Goal: Task Accomplishment & Management: Manage account settings

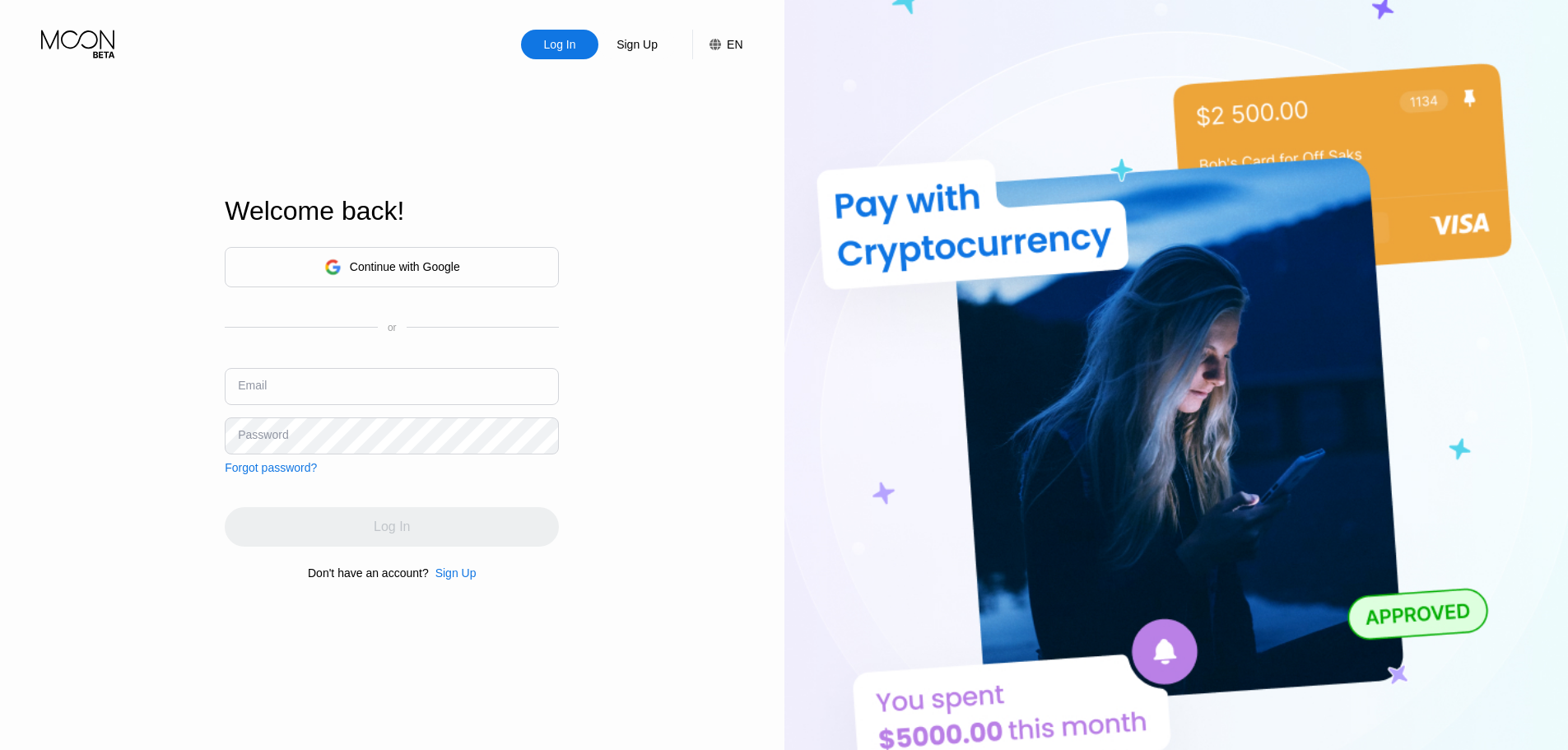
click at [460, 578] on div "Sign Up" at bounding box center [455, 573] width 41 height 13
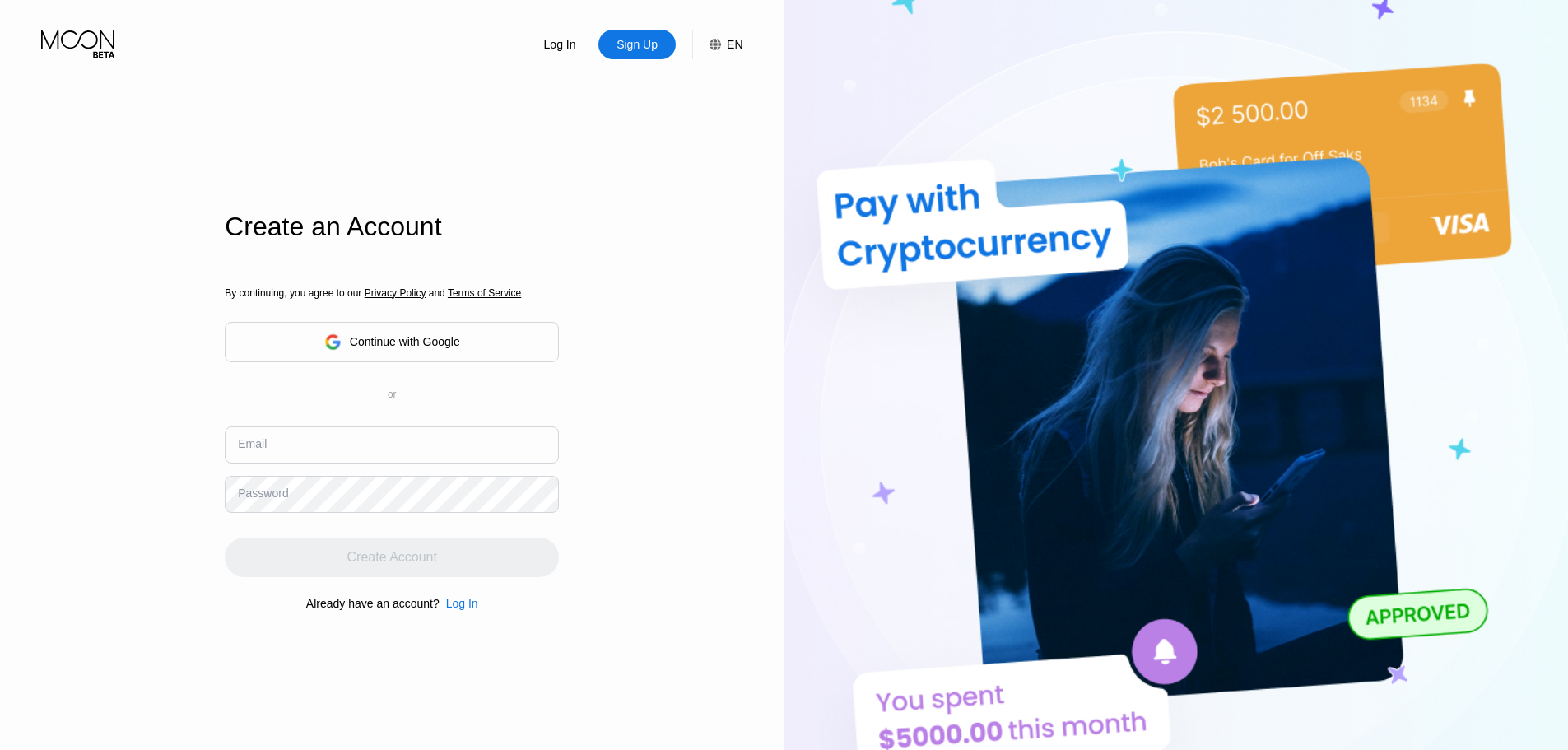
click at [437, 449] on input "text" at bounding box center [392, 444] width 334 height 37
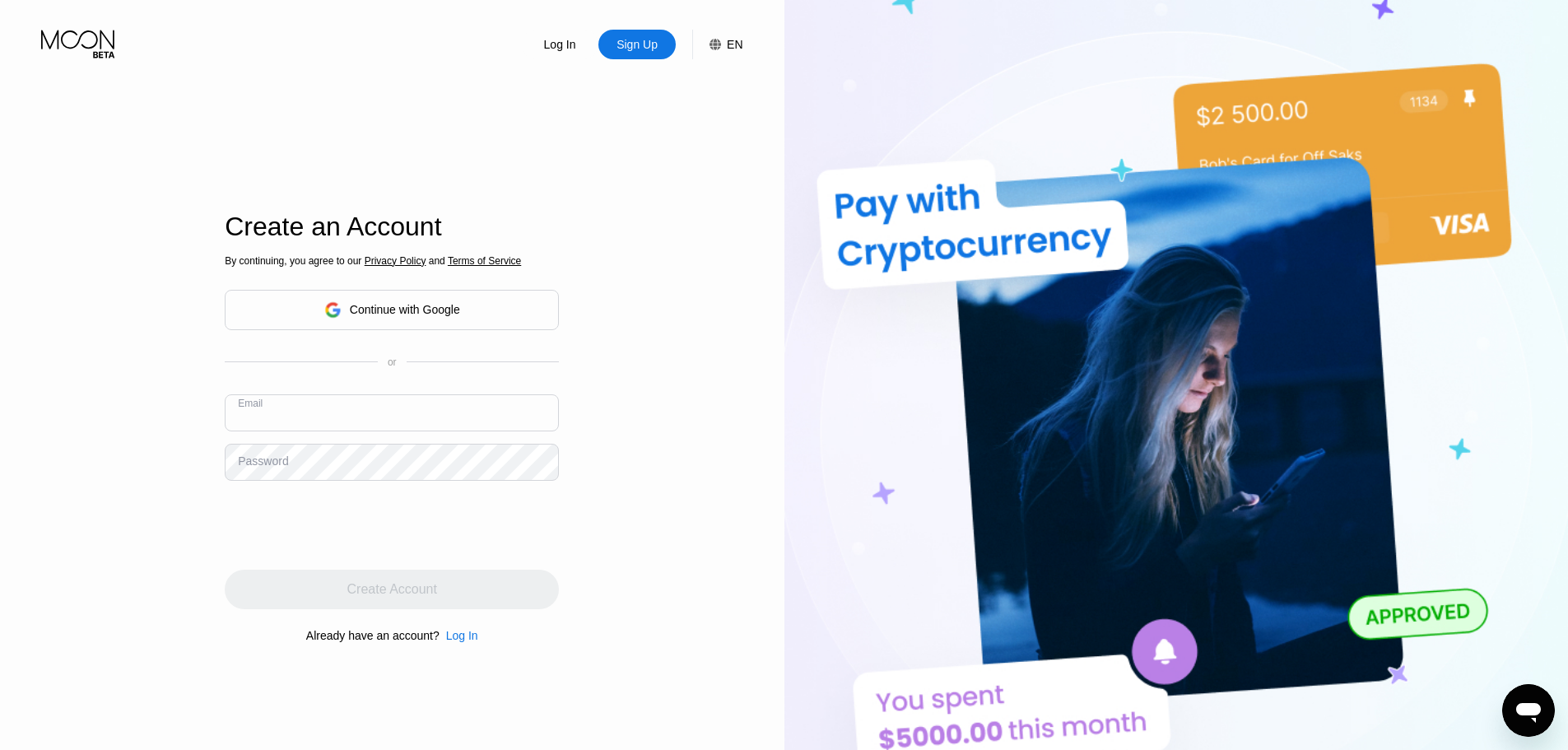
click at [332, 412] on input "text" at bounding box center [392, 412] width 334 height 37
paste input "ildewallin8915@outlook.com"
type input "[EMAIL_ADDRESS][DOMAIN_NAME]"
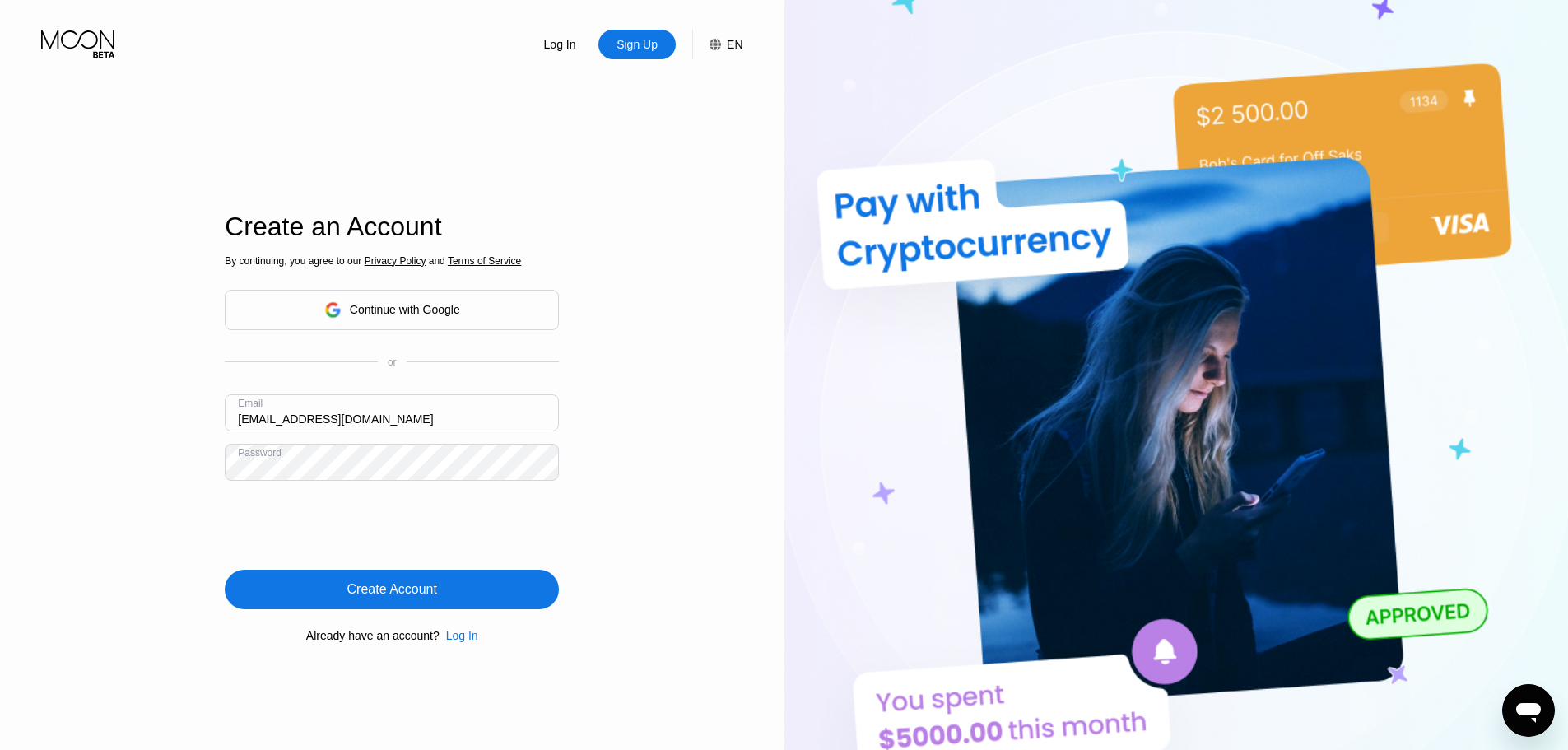
click at [414, 594] on div "Create Account" at bounding box center [392, 589] width 89 height 16
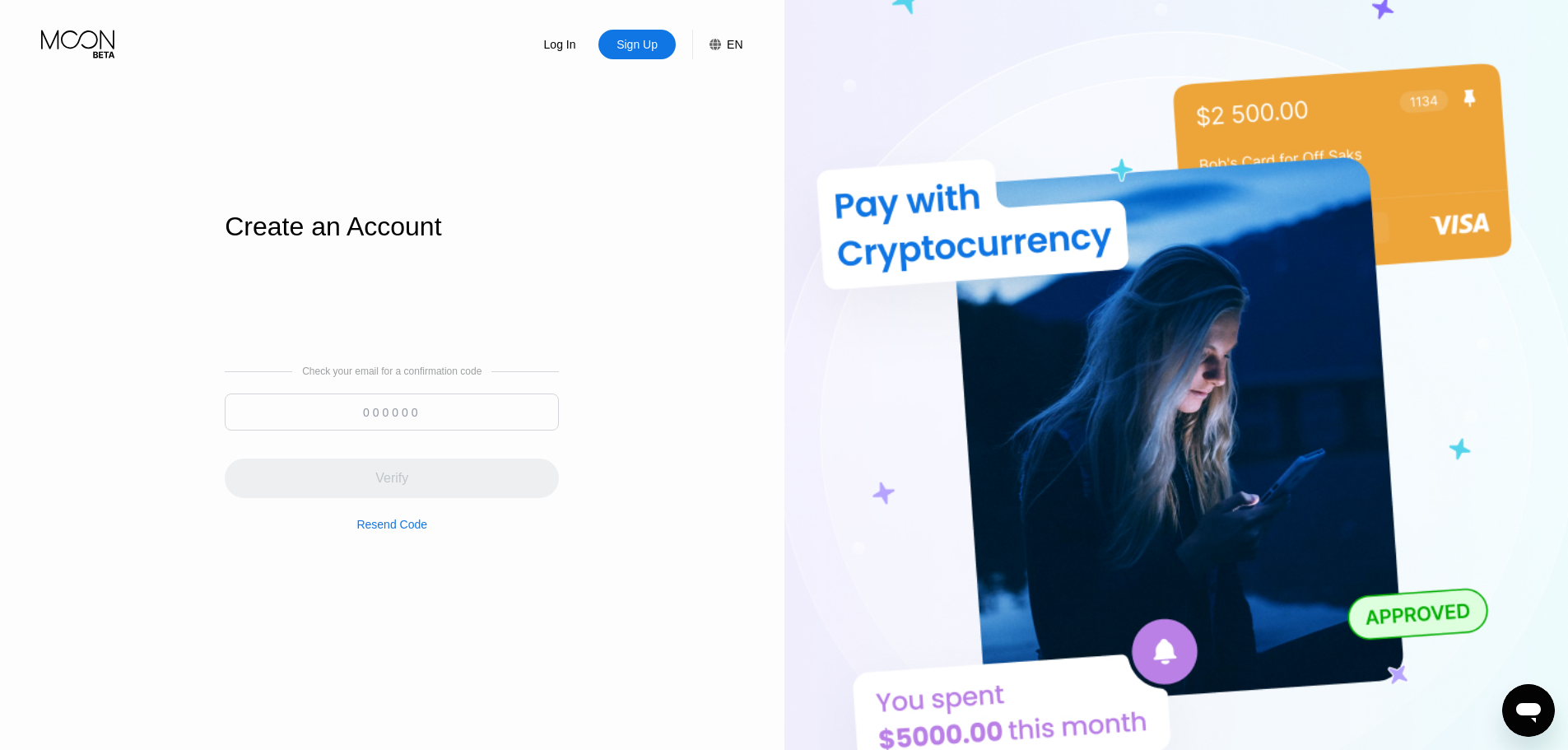
type input "[EMAIL_ADDRESS][DOMAIN_NAME]"
click at [410, 403] on input at bounding box center [392, 411] width 334 height 37
paste input "877300"
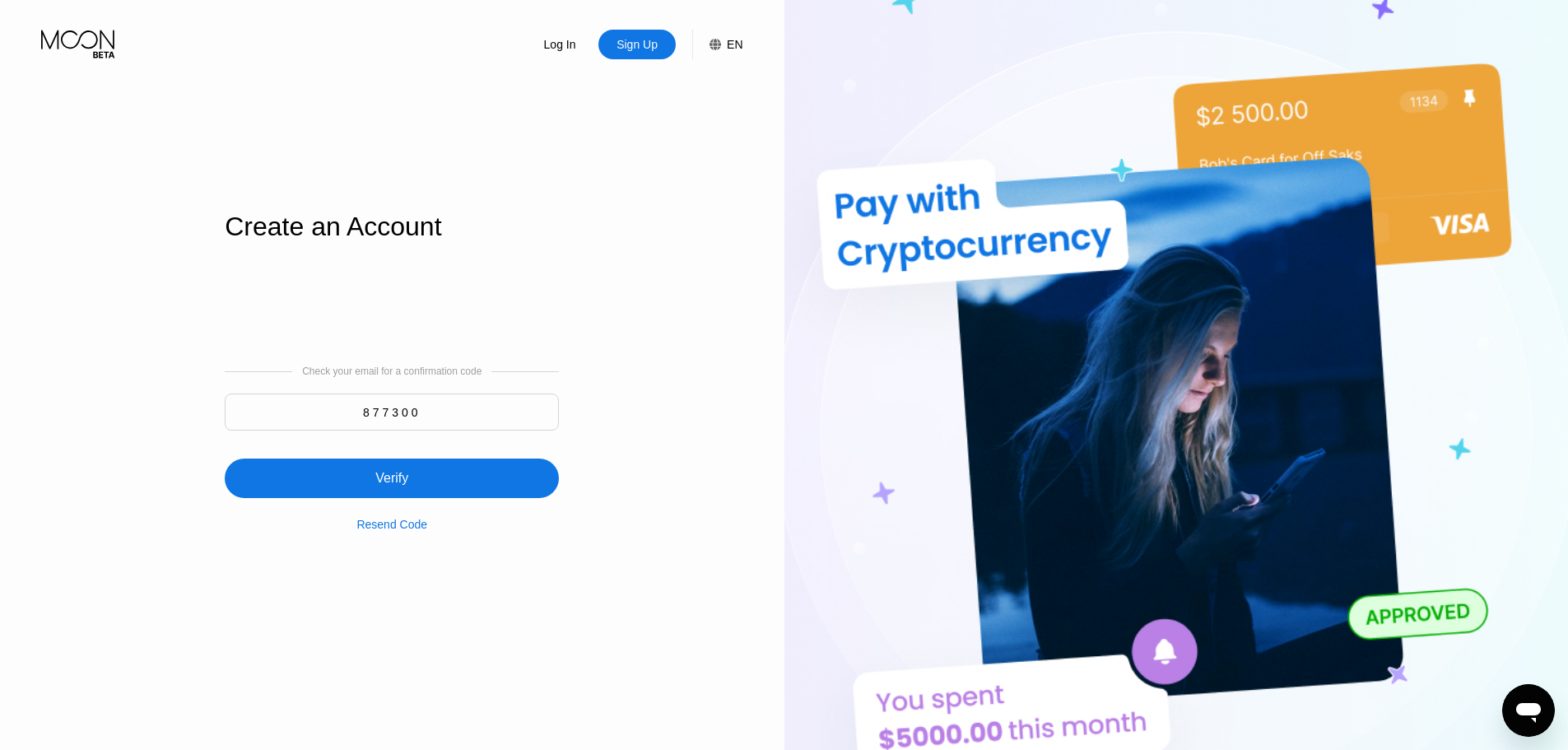
type input "877300"
click at [413, 476] on div "Verify" at bounding box center [392, 477] width 334 height 39
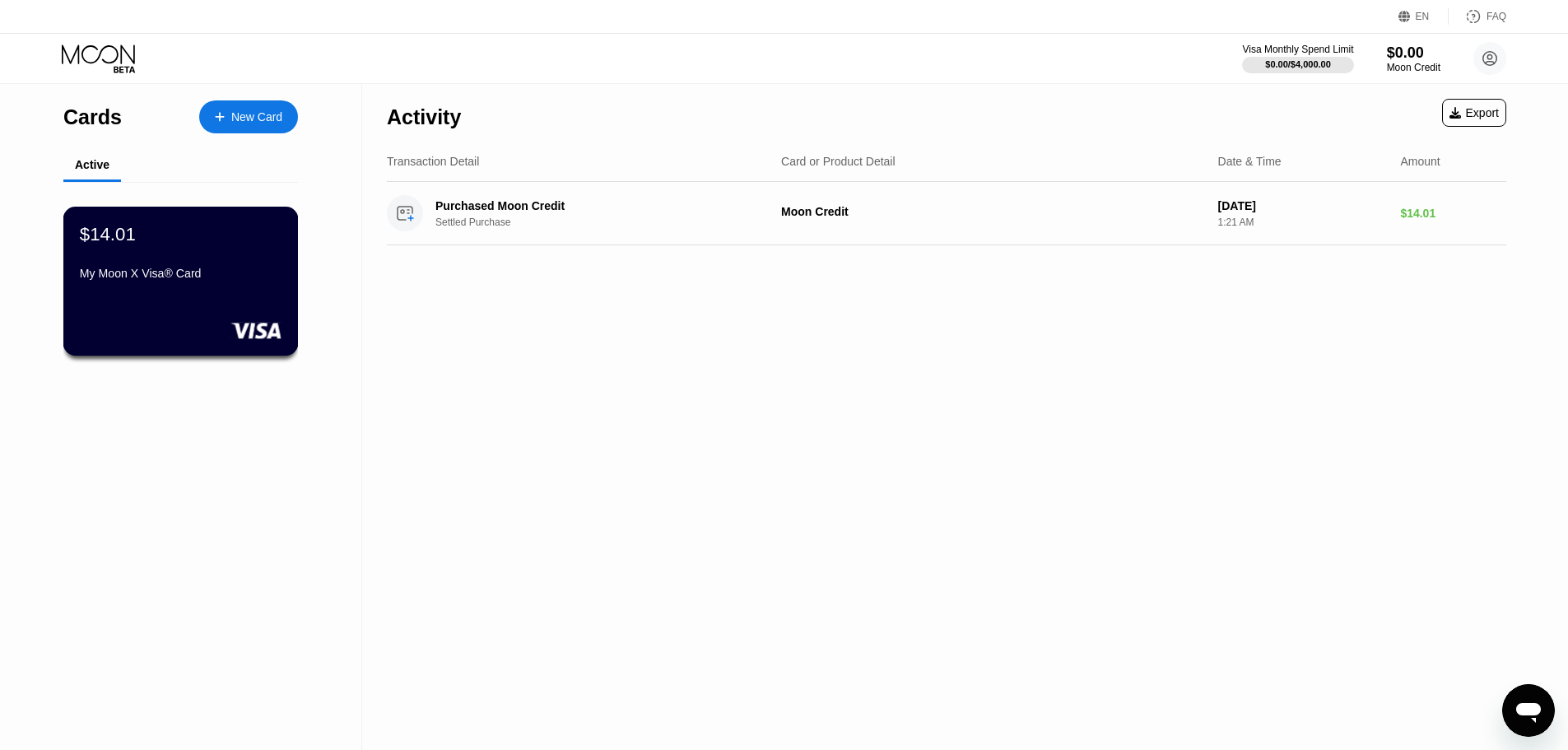
click at [244, 286] on div "My Moon X Visa® Card" at bounding box center [181, 276] width 202 height 20
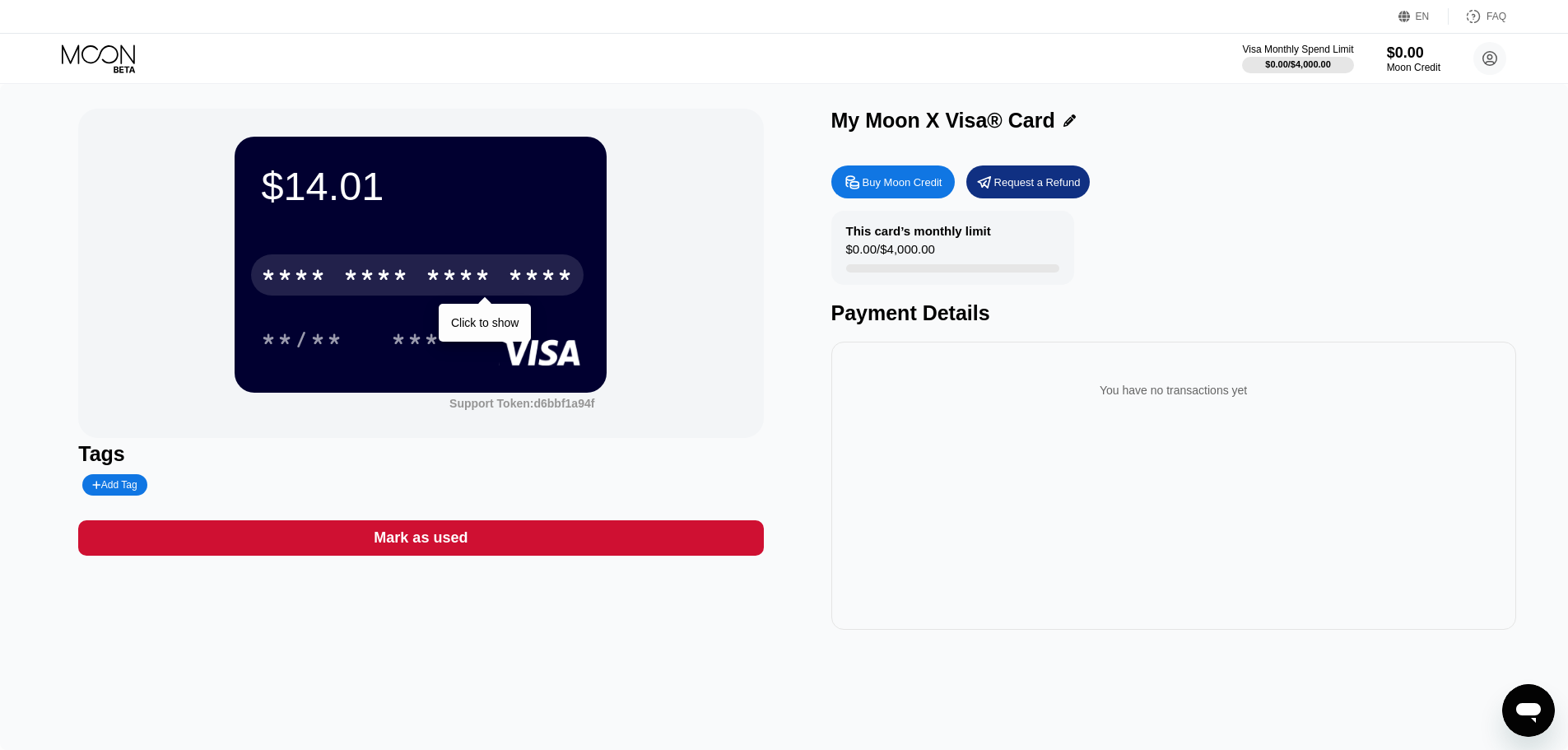
click at [508, 283] on div "****" at bounding box center [541, 277] width 66 height 26
click at [565, 269] on div "8904" at bounding box center [541, 277] width 66 height 26
